Goal: Browse casually: Explore the website without a specific task or goal

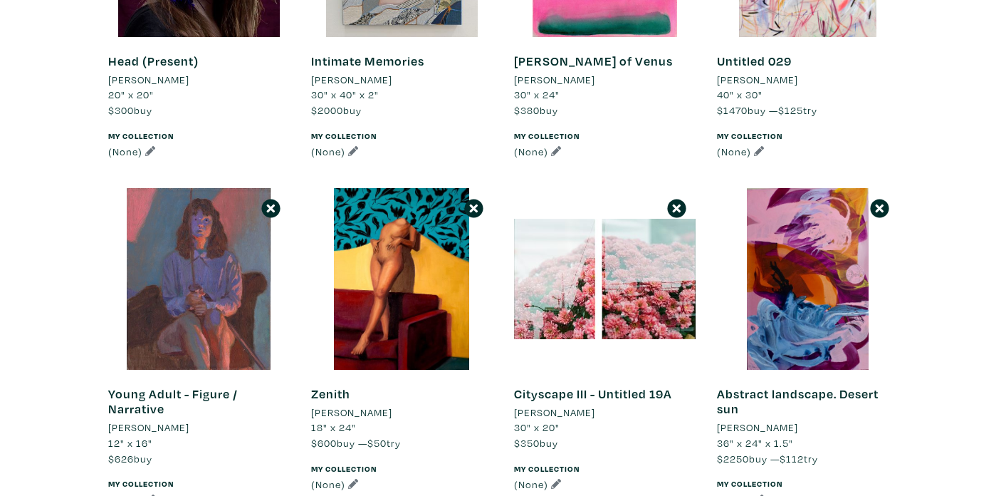
scroll to position [689, 0]
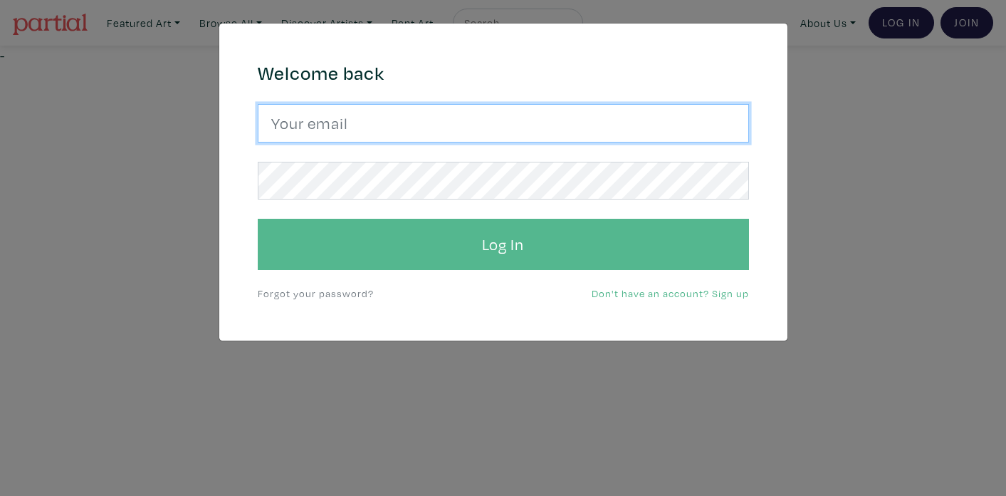
type input "elise.lemle@gmail.com"
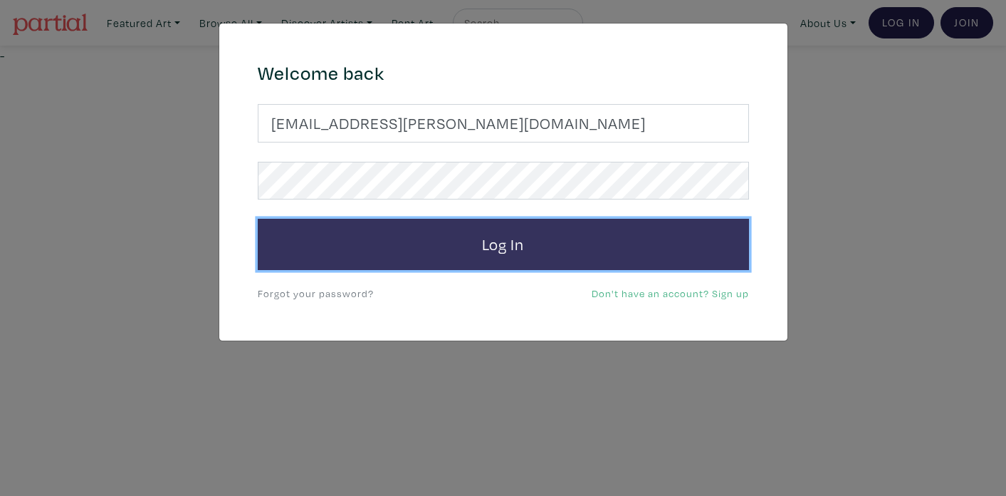
click at [530, 237] on button "Log In" at bounding box center [503, 244] width 491 height 51
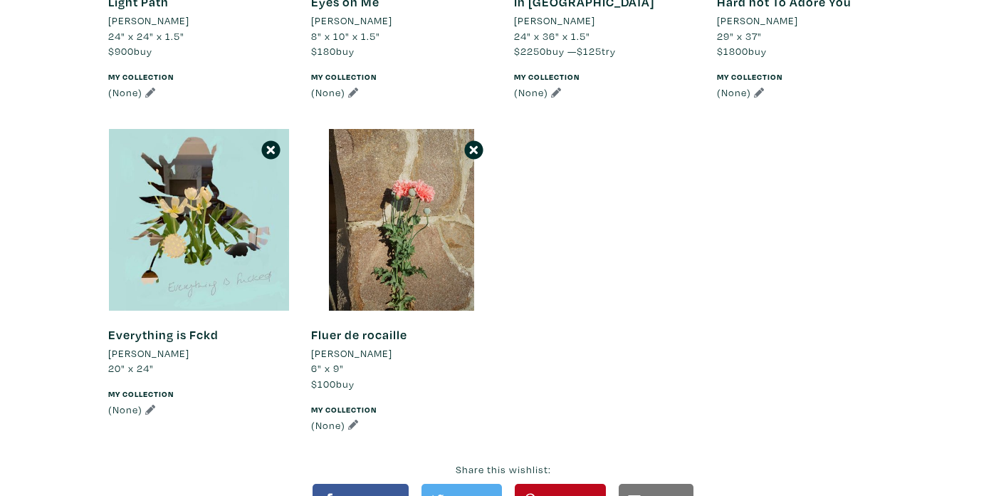
scroll to position [1790, 0]
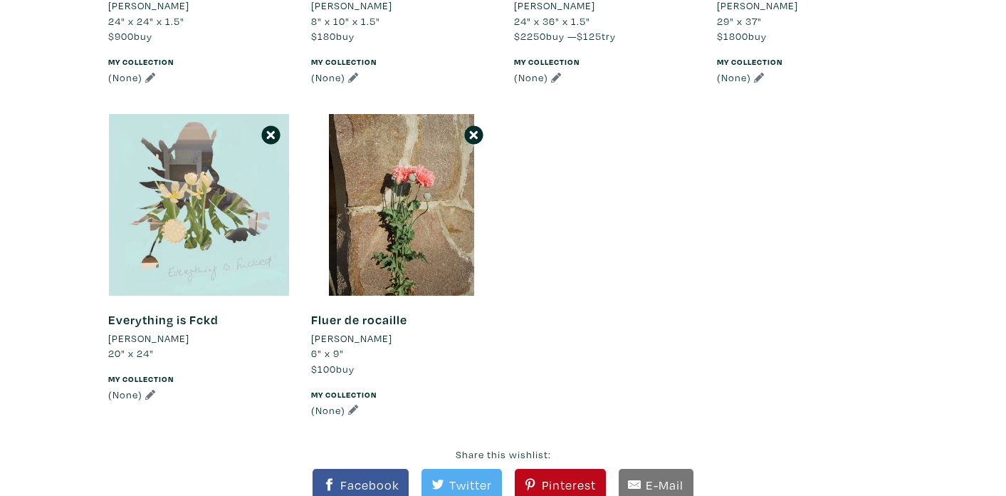
click at [251, 249] on div at bounding box center [199, 205] width 182 height 182
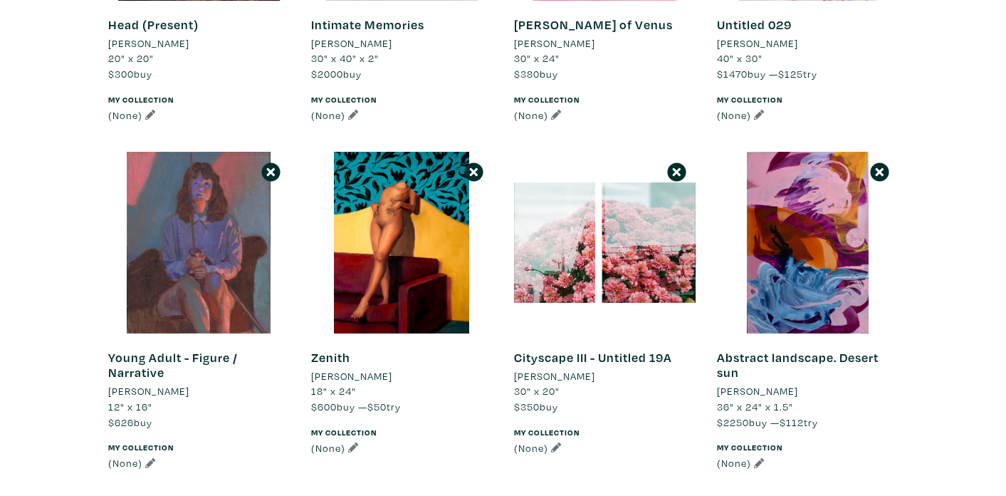
scroll to position [757, 0]
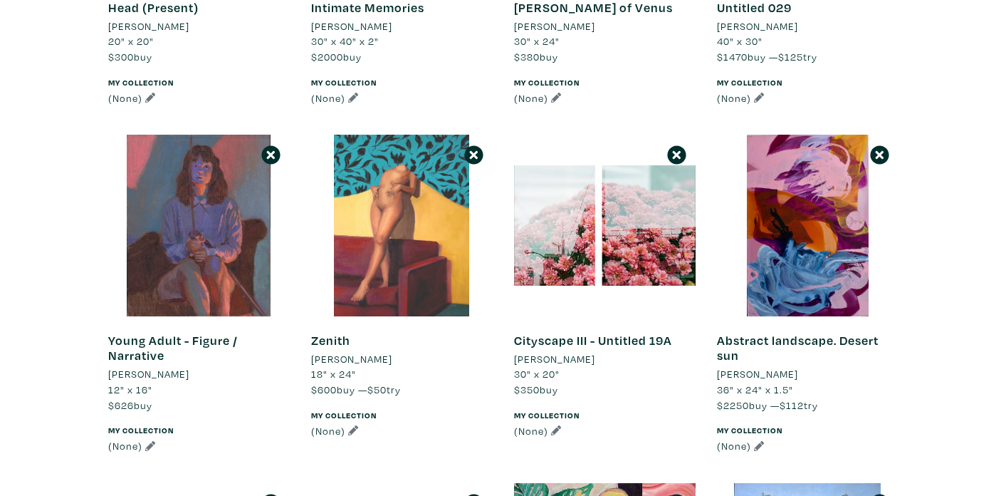
click at [399, 225] on div at bounding box center [402, 226] width 182 height 182
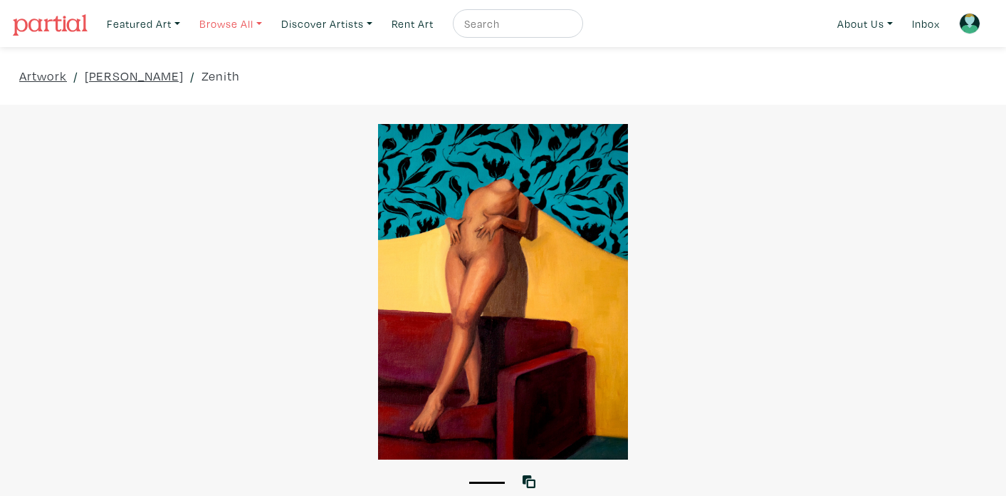
click at [224, 23] on link "Browse All" at bounding box center [230, 23] width 75 height 29
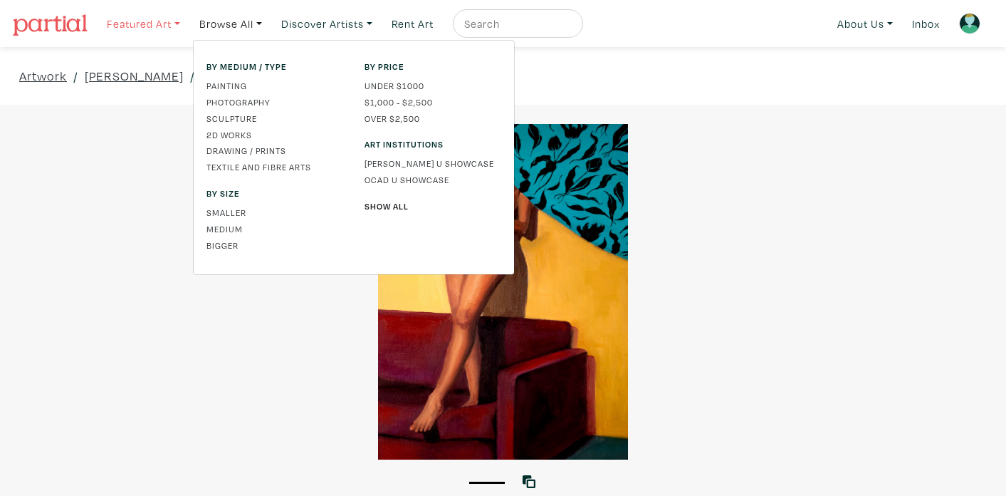
click at [169, 23] on link "Featured Art" at bounding box center [143, 23] width 86 height 29
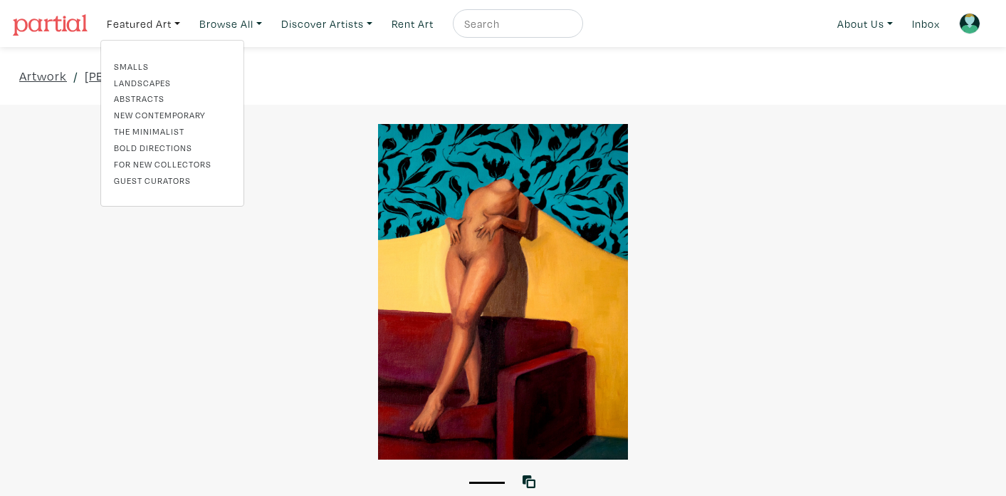
click at [140, 147] on link "Bold Directions" at bounding box center [172, 147] width 117 height 13
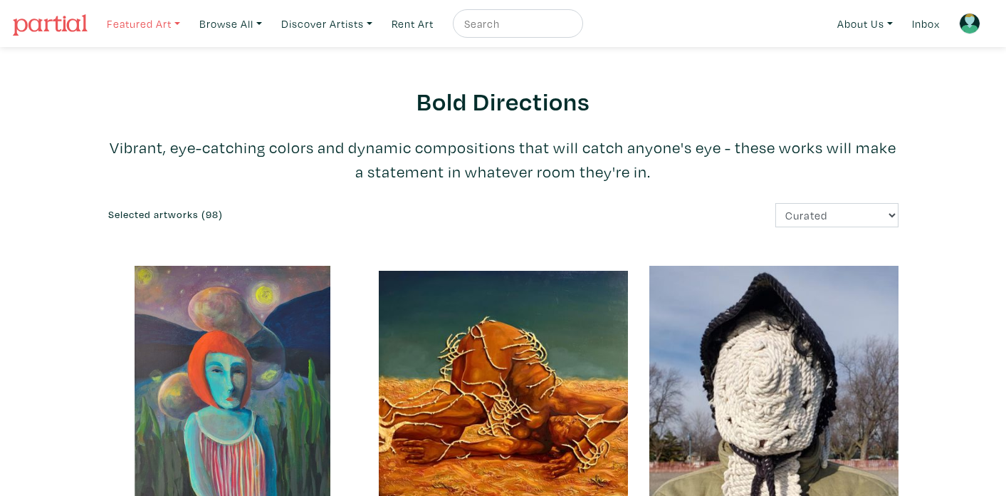
click at [181, 23] on link "Featured Art" at bounding box center [143, 23] width 86 height 29
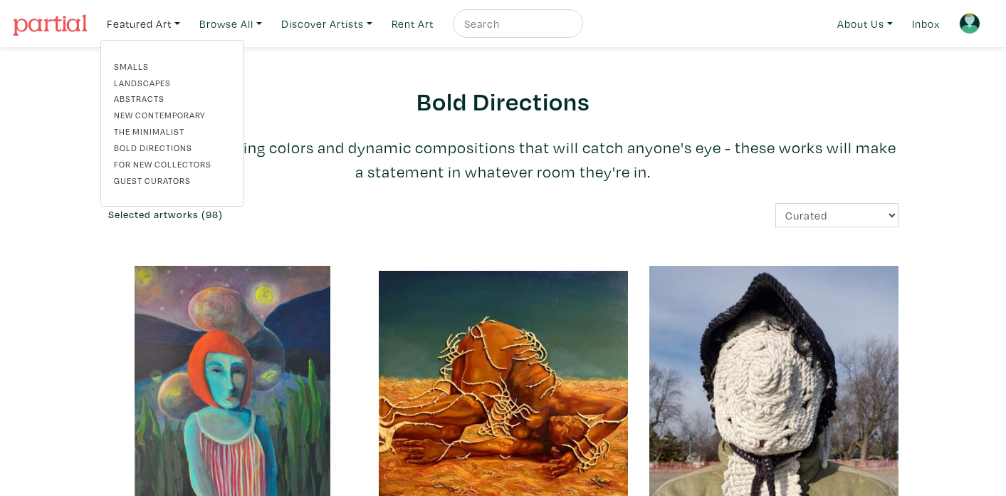
click at [154, 109] on link "New Contemporary" at bounding box center [172, 114] width 117 height 13
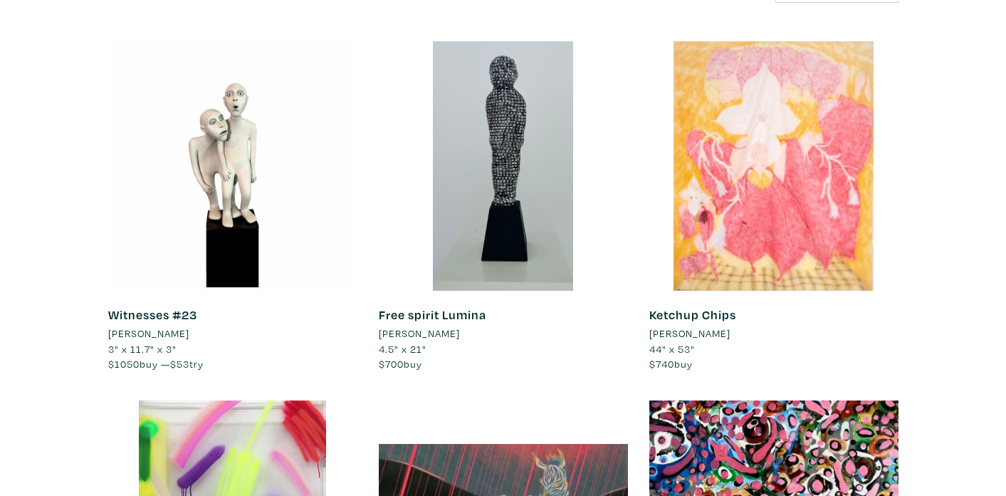
scroll to position [227, 0]
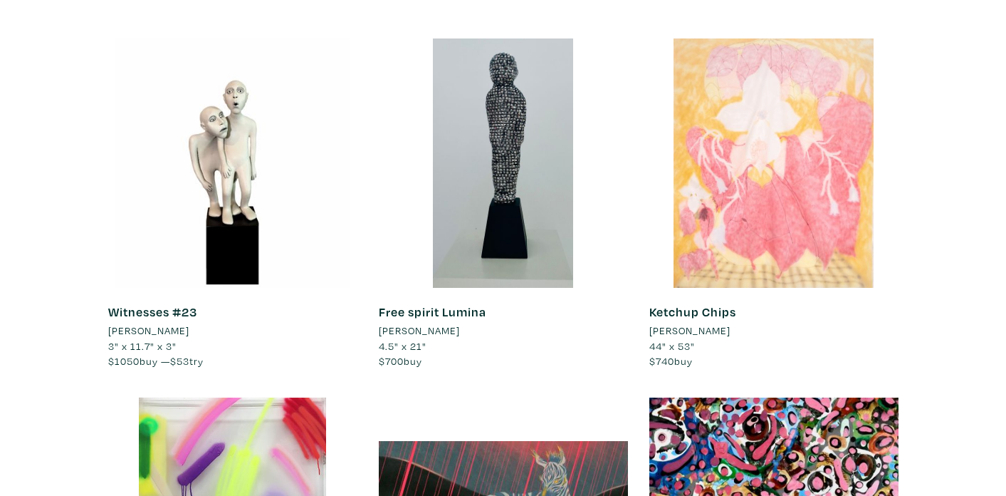
click at [703, 210] on div at bounding box center [773, 162] width 249 height 249
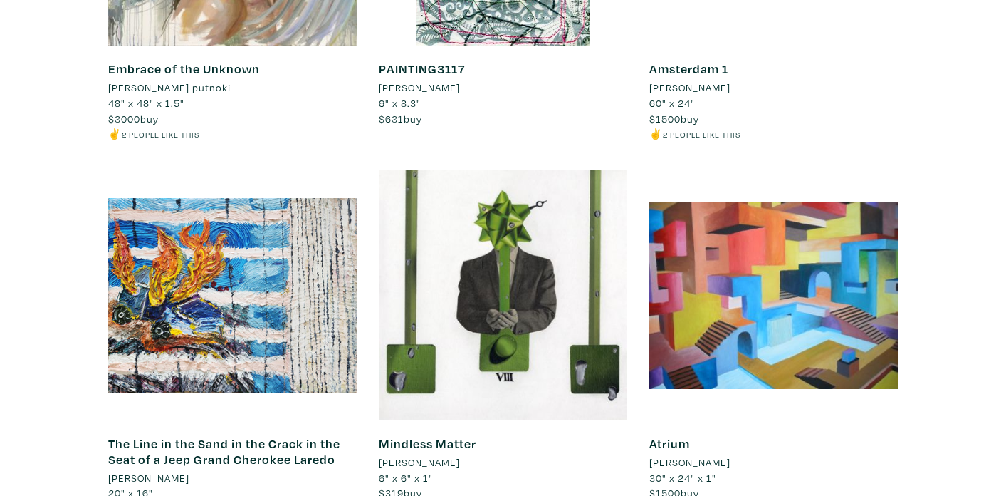
scroll to position [5009, 0]
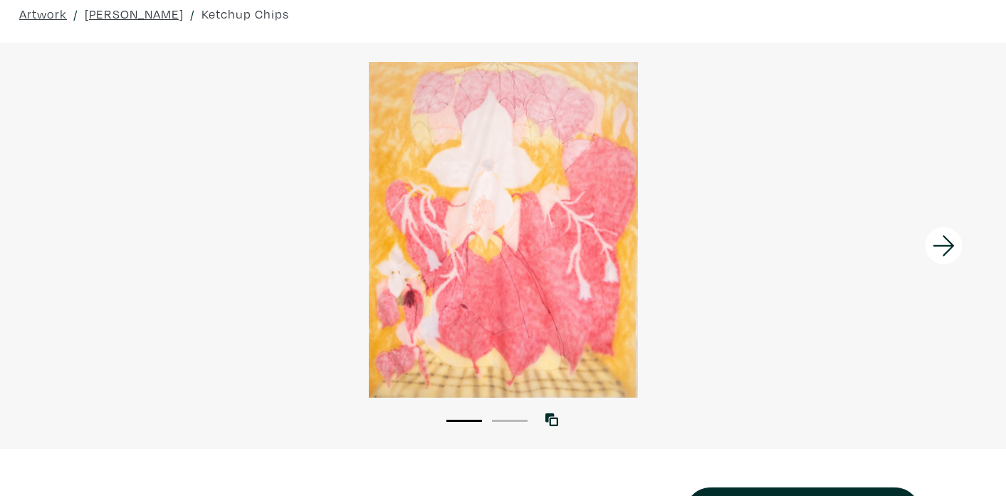
scroll to position [63, 0]
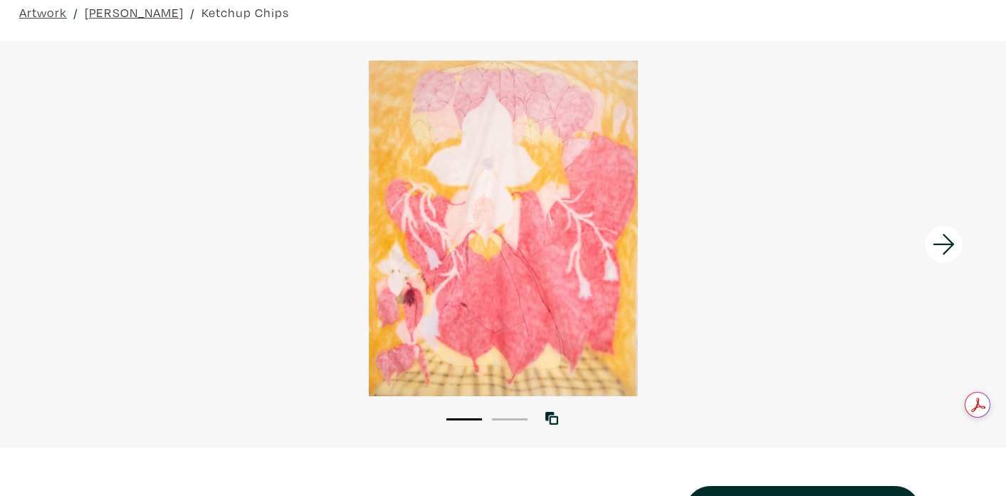
click at [559, 407] on div "1 2" at bounding box center [503, 412] width 1006 height 32
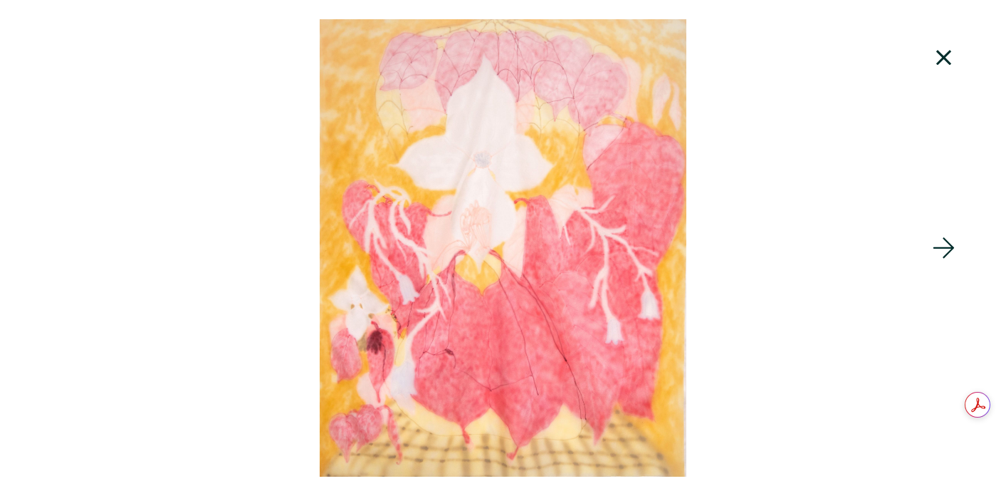
click at [940, 240] on icon at bounding box center [944, 248] width 48 height 38
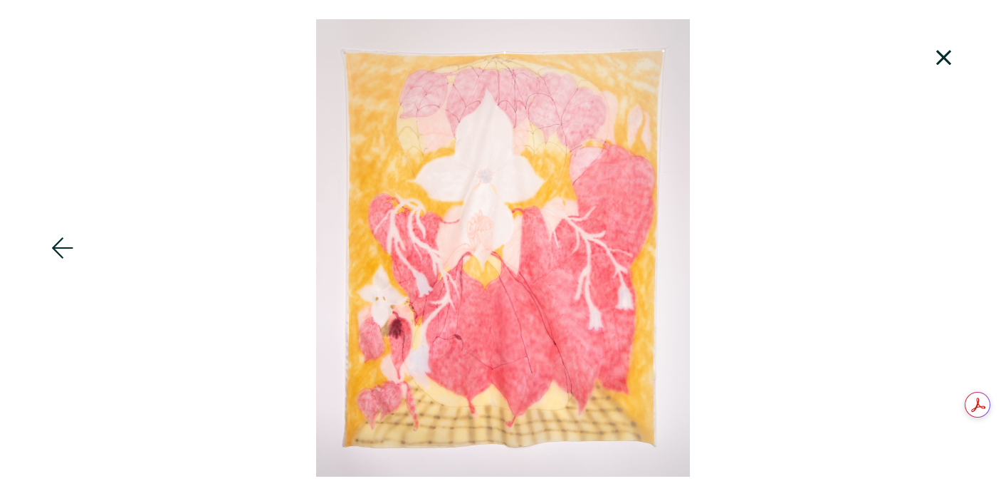
click at [940, 240] on div at bounding box center [503, 247] width 1006 height 457
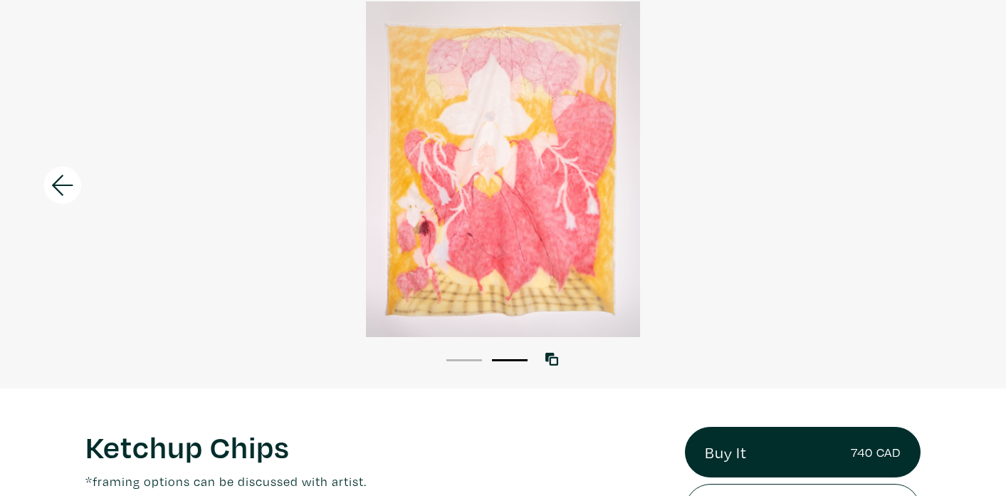
scroll to position [125, 0]
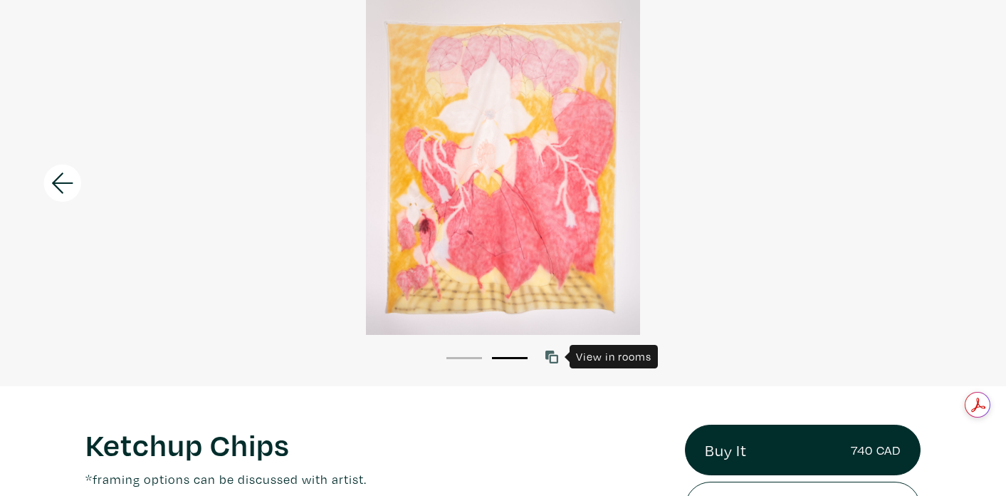
click at [555, 362] on link at bounding box center [554, 356] width 19 height 19
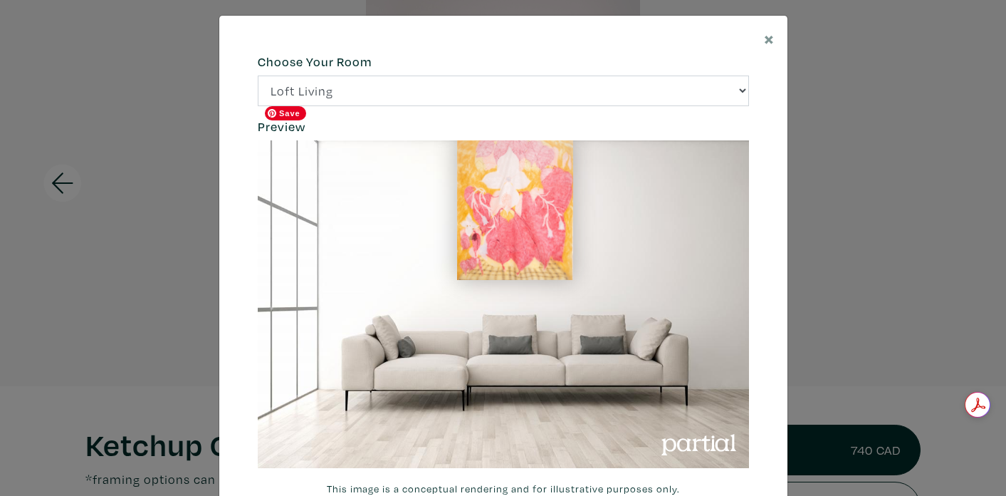
scroll to position [11, 0]
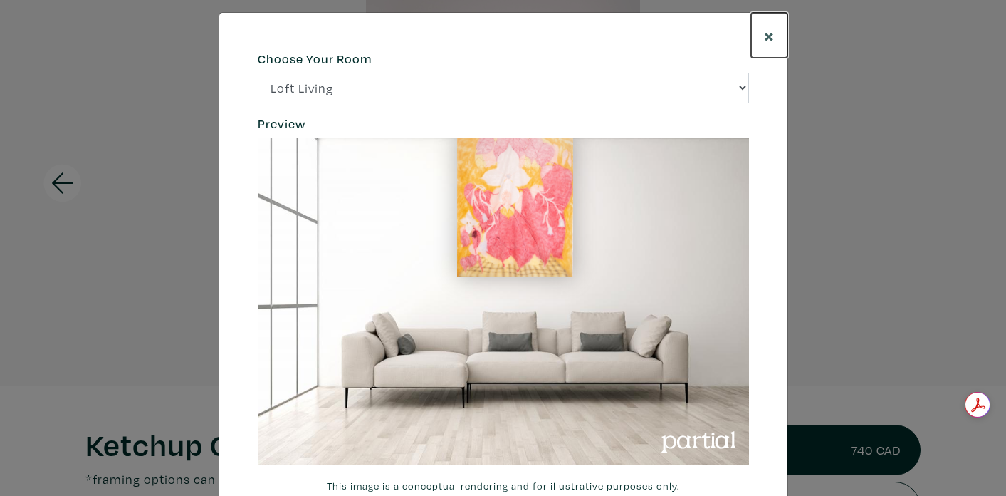
click at [768, 36] on span "×" at bounding box center [769, 35] width 11 height 25
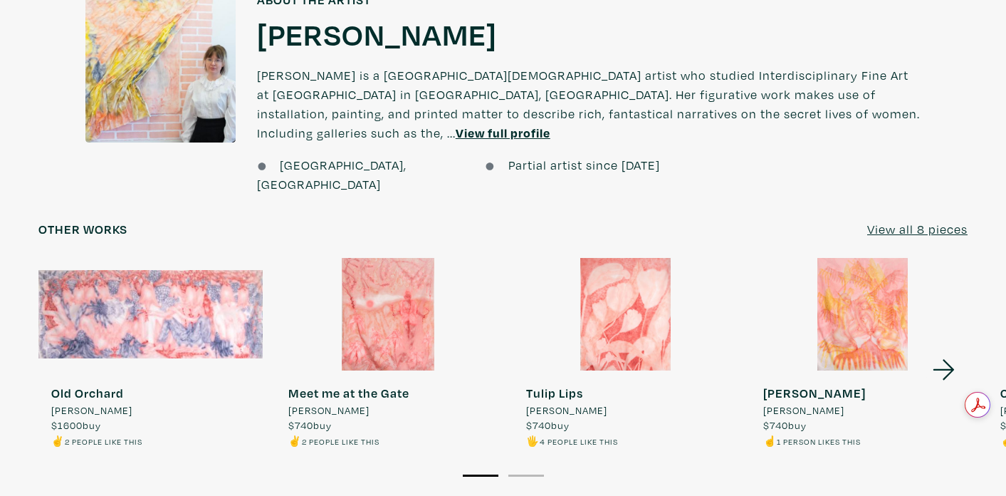
scroll to position [1328, 0]
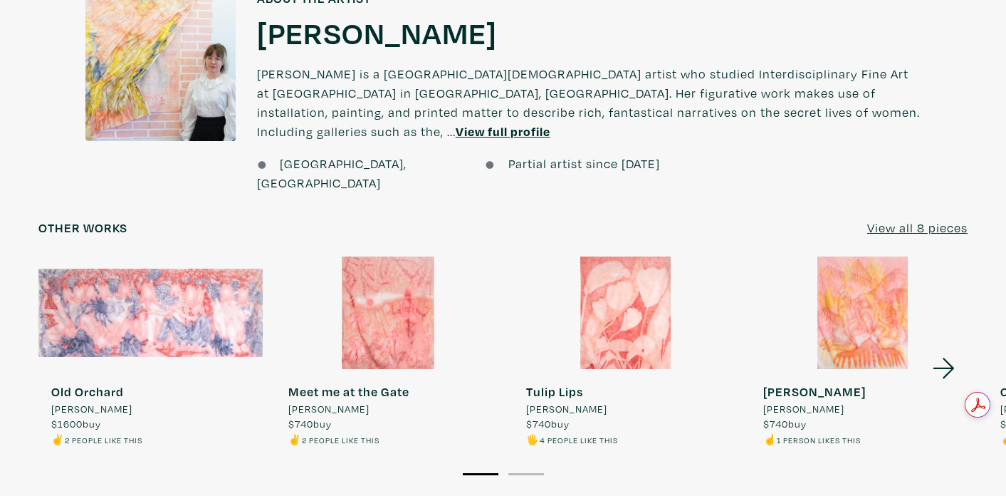
click at [892, 219] on u "View all 8 pieces" at bounding box center [917, 227] width 100 height 16
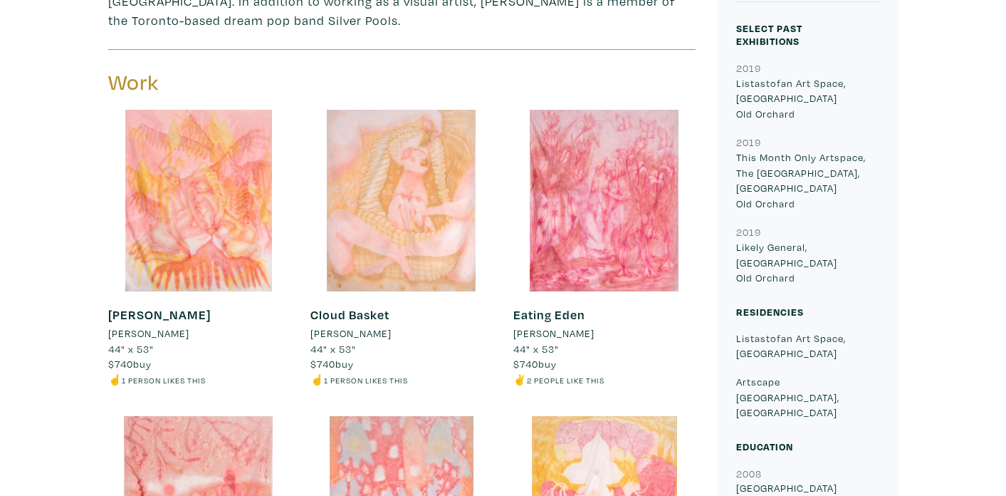
scroll to position [582, 0]
